Goal: Task Accomplishment & Management: Use online tool/utility

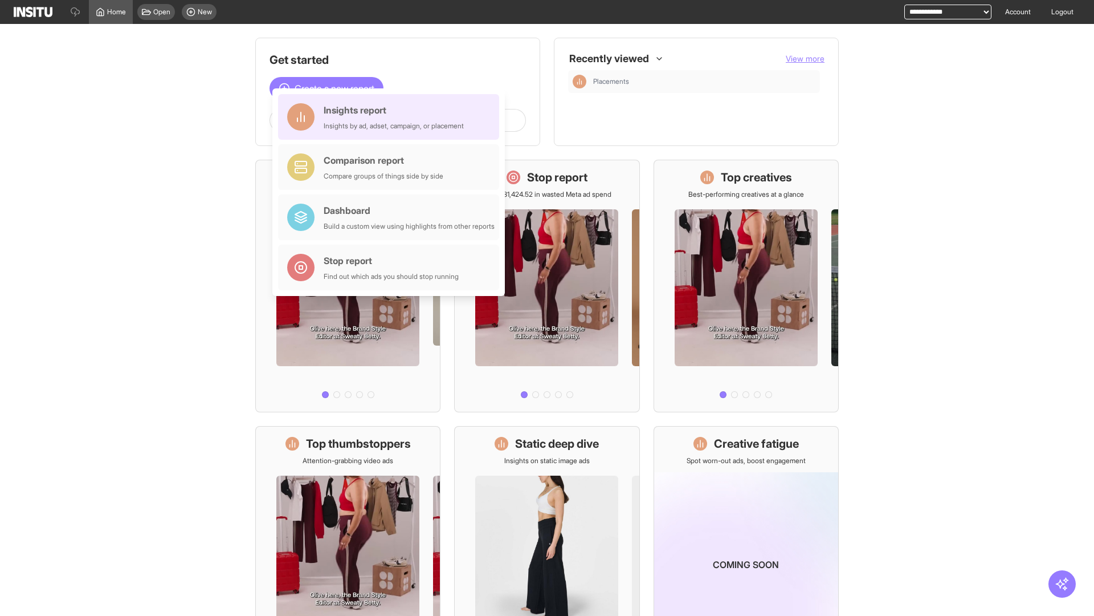
click at [392, 117] on div "Insights report Insights by ad, adset, campaign, or placement" at bounding box center [394, 116] width 140 height 27
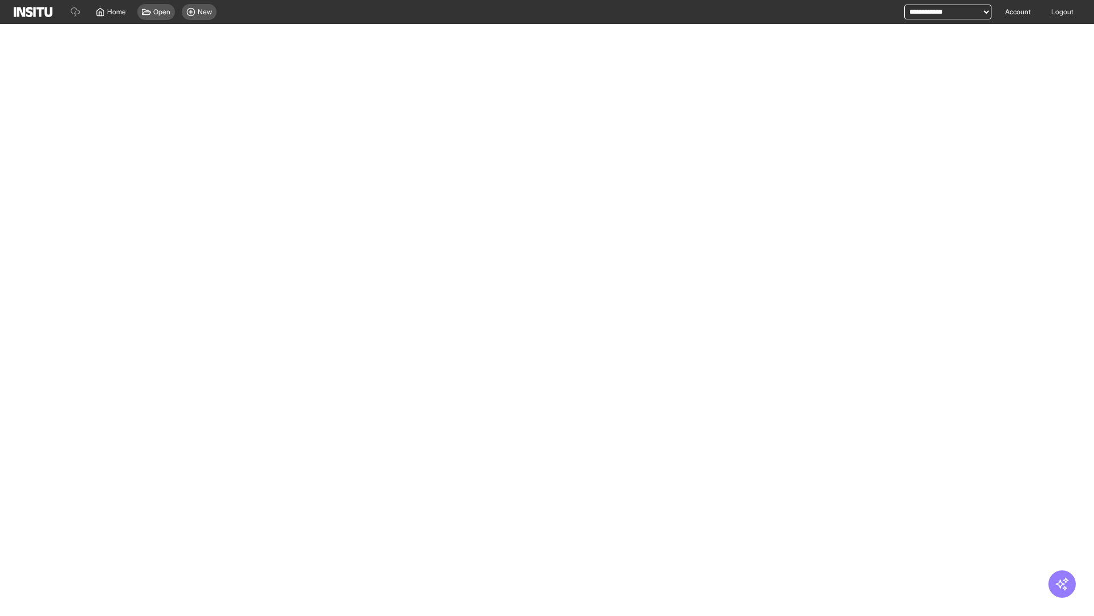
select select "**"
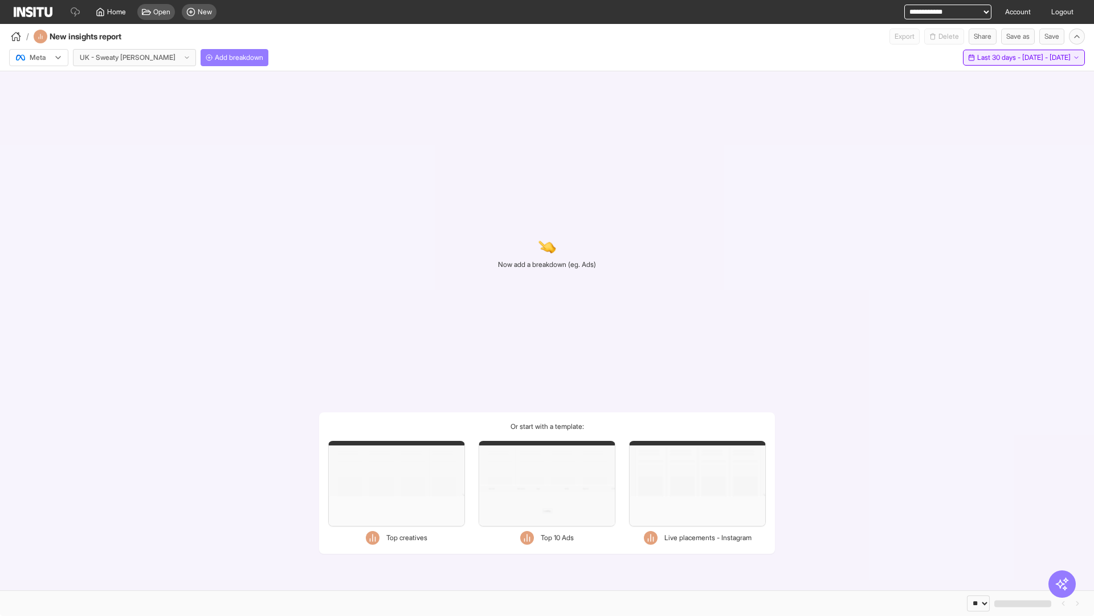
click at [1001, 58] on span "Last 30 days - [DATE] - [DATE]" at bounding box center [1023, 57] width 93 height 9
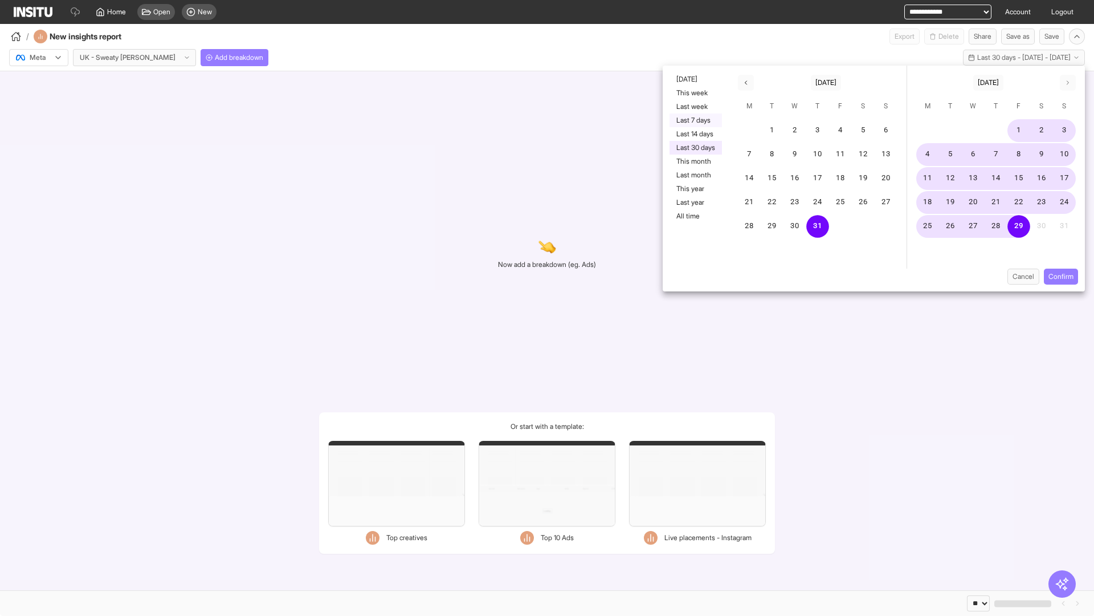
click at [695, 120] on button "Last 7 days" at bounding box center [696, 120] width 52 height 14
